Goal: Task Accomplishment & Management: Use online tool/utility

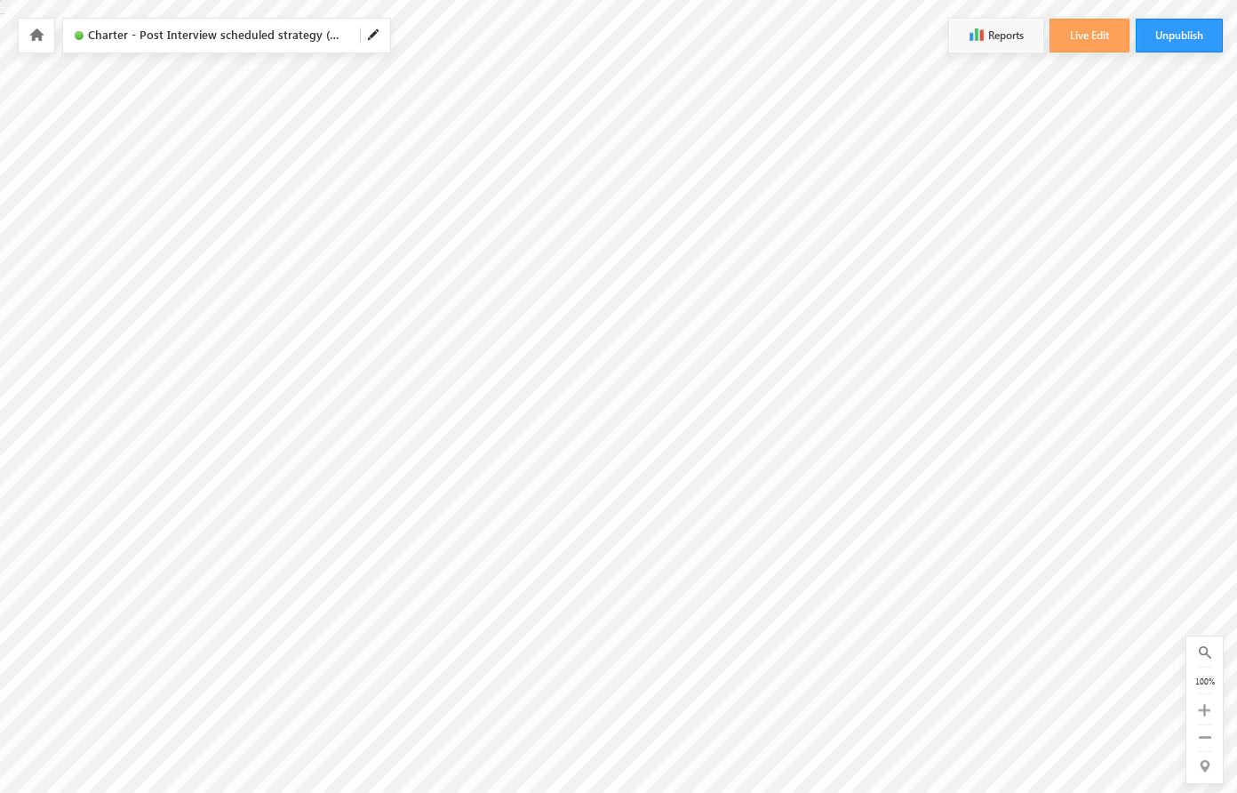
click at [40, 38] on icon at bounding box center [36, 34] width 14 height 12
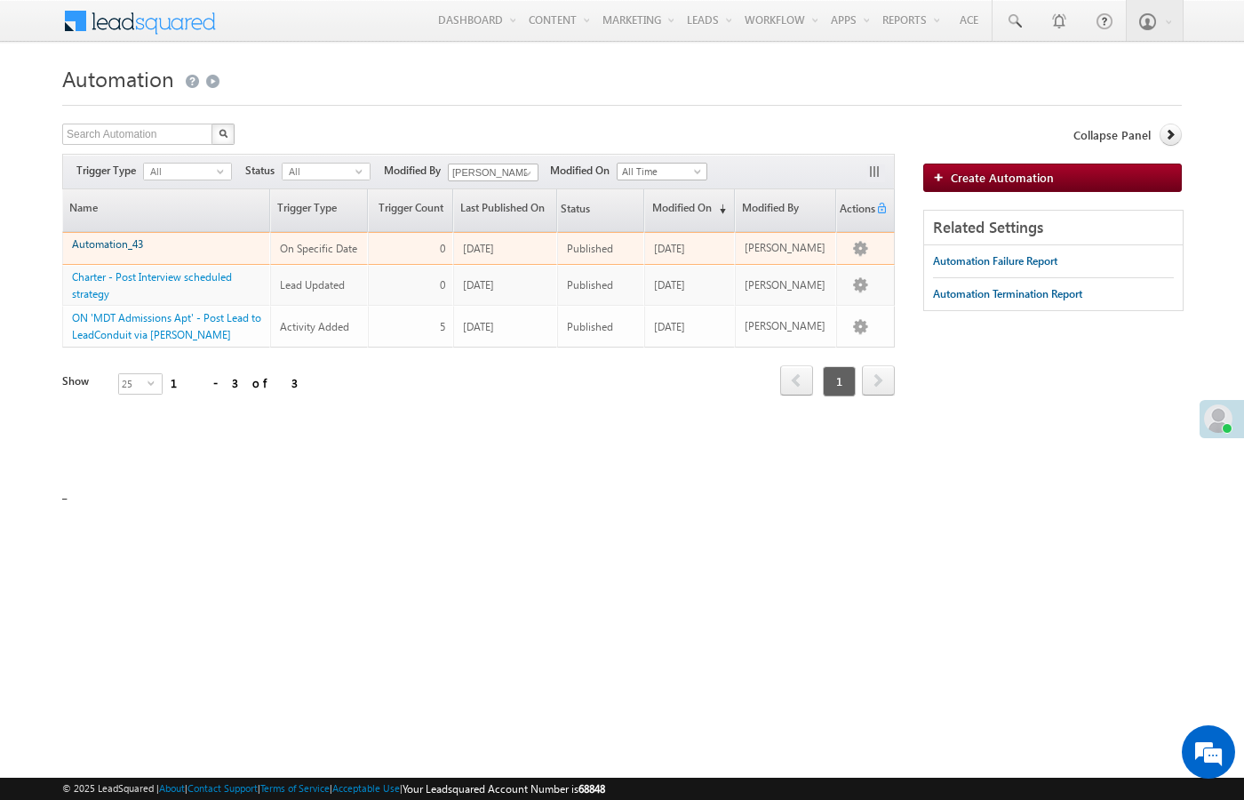
click at [104, 245] on link "Automation_43" at bounding box center [107, 243] width 71 height 13
